Goal: Task Accomplishment & Management: Manage account settings

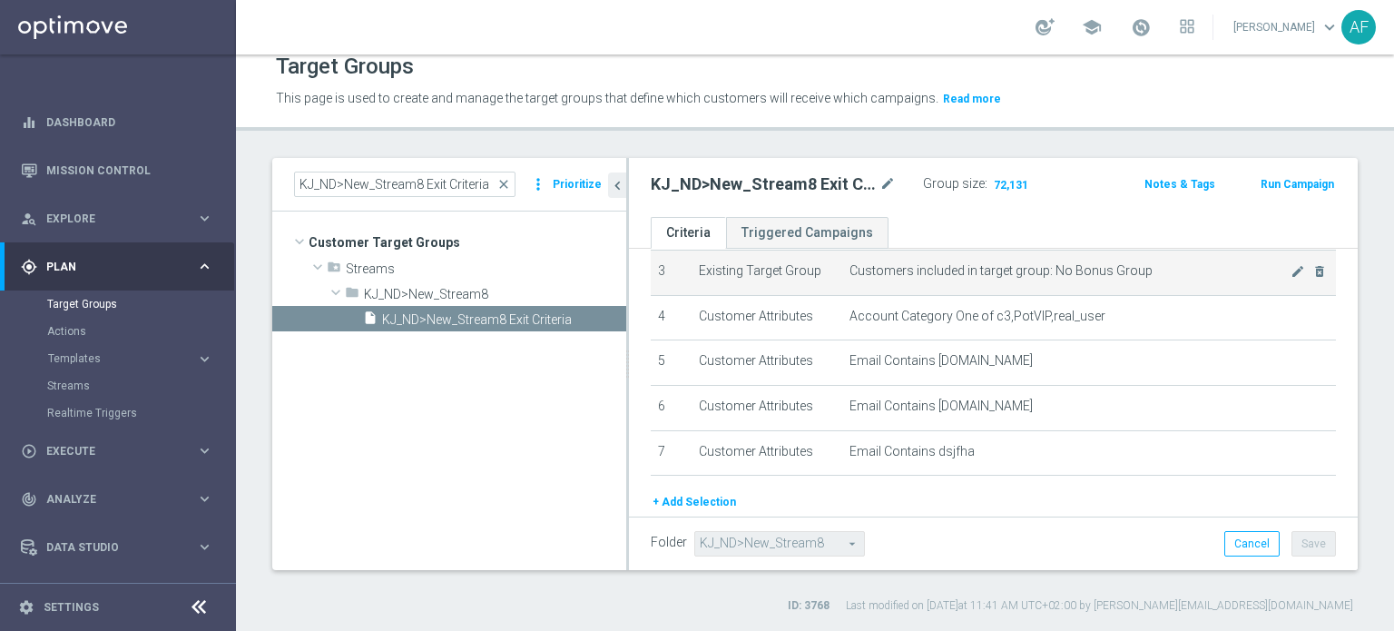
scroll to position [152, 0]
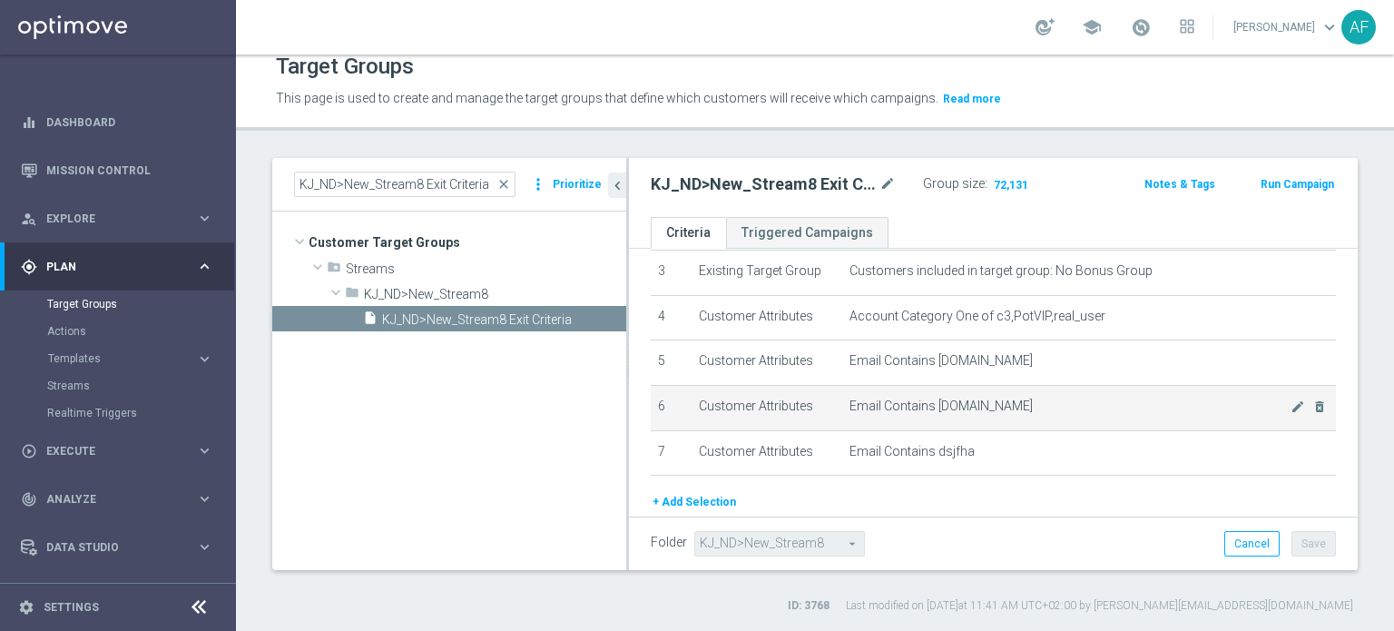
drag, startPoint x: 929, startPoint y: 402, endPoint x: 1035, endPoint y: 409, distance: 106.4
click at [1035, 409] on td "Email Contains enhancedzoom.com mode_edit delete_forever" at bounding box center [1089, 407] width 494 height 45
copy span "enhancedzoom.com"
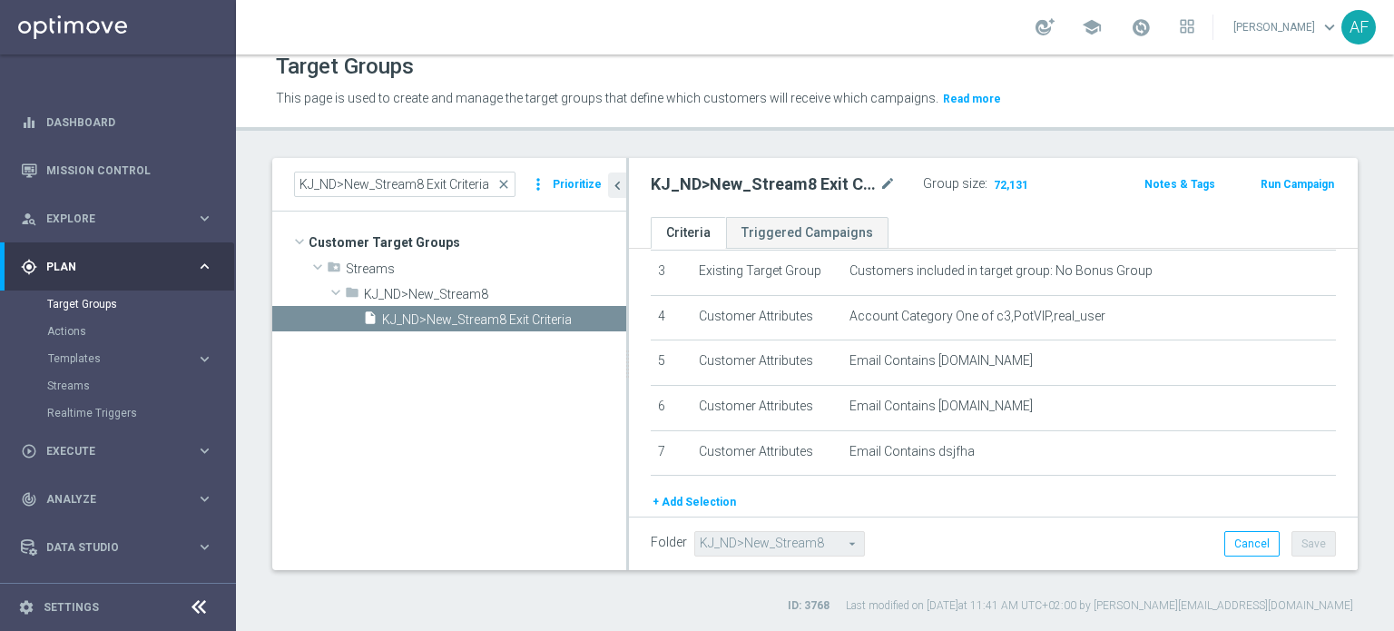
click at [165, 259] on div "gps_fixed Plan" at bounding box center [108, 267] width 175 height 16
